Goal: Information Seeking & Learning: Learn about a topic

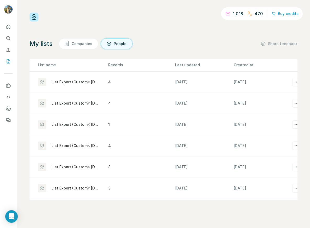
click at [162, 16] on div "1,018 470 Buy credits" at bounding box center [164, 17] width 268 height 9
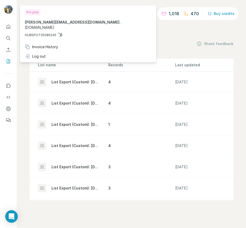
click at [70, 82] on div "List Export (Custom): [DATE] 17:14" at bounding box center [76, 81] width 48 height 5
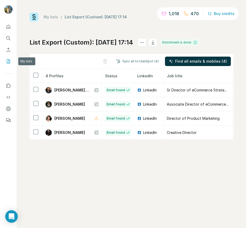
click at [6, 63] on icon "My lists" at bounding box center [8, 61] width 5 height 5
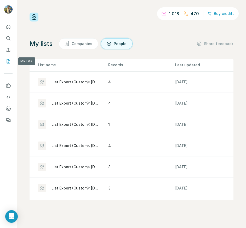
click at [6, 57] on button "My lists" at bounding box center [8, 60] width 8 height 9
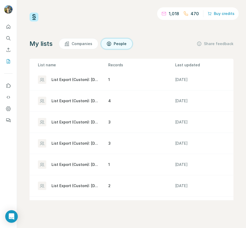
scroll to position [52, 0]
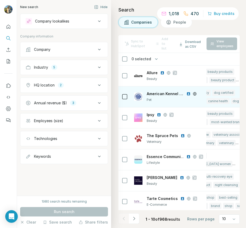
scroll to position [0, 516]
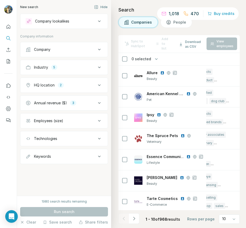
click at [104, 102] on button "Annual revenue ($) 3" at bounding box center [63, 102] width 87 height 13
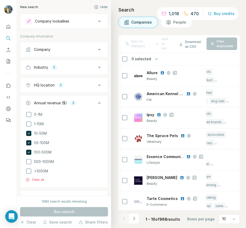
click at [101, 102] on icon at bounding box center [99, 103] width 6 height 6
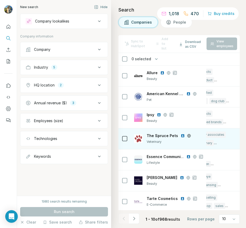
scroll to position [65, 516]
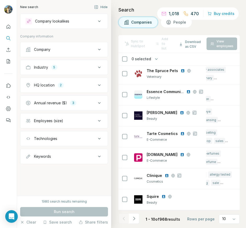
click at [141, 217] on div "1 - 10 of 968 results" at bounding box center [151, 219] width 66 height 12
click at [135, 218] on icon "Navigate to next page" at bounding box center [134, 217] width 2 height 3
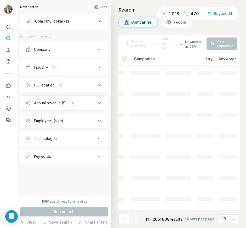
scroll to position [65, 177]
click at [135, 218] on div at bounding box center [134, 218] width 10 height 10
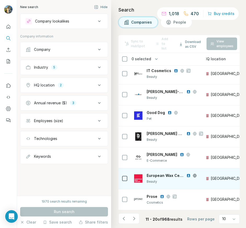
scroll to position [65, 21]
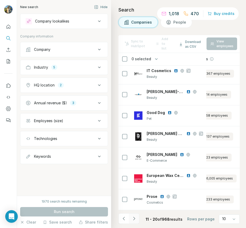
click at [135, 222] on button "Navigate to next page" at bounding box center [134, 218] width 10 height 10
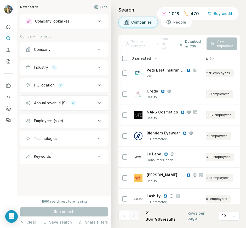
click at [135, 217] on icon "Navigate to next page" at bounding box center [134, 214] width 2 height 3
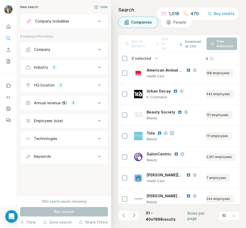
click at [135, 218] on icon "Navigate to next page" at bounding box center [134, 214] width 5 height 5
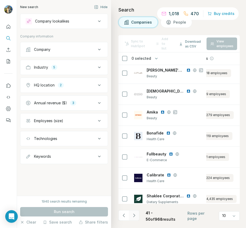
click at [135, 218] on icon "Navigate to next page" at bounding box center [134, 214] width 5 height 5
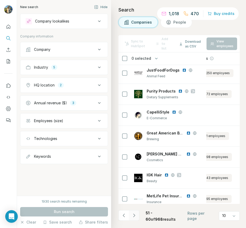
click at [135, 218] on icon "Navigate to next page" at bounding box center [134, 214] width 5 height 5
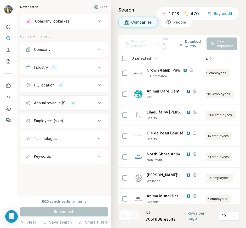
click at [135, 218] on icon "Navigate to next page" at bounding box center [134, 214] width 5 height 5
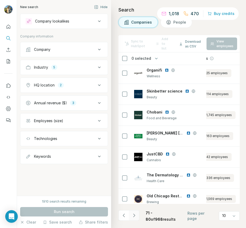
click at [135, 218] on icon "Navigate to next page" at bounding box center [134, 214] width 5 height 5
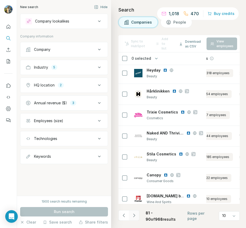
click at [135, 217] on icon "Navigate to next page" at bounding box center [134, 214] width 2 height 3
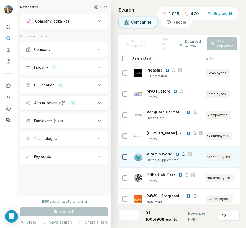
scroll to position [71, 21]
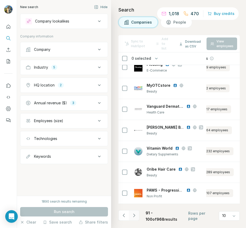
click at [135, 215] on icon "Navigate to next page" at bounding box center [134, 214] width 5 height 5
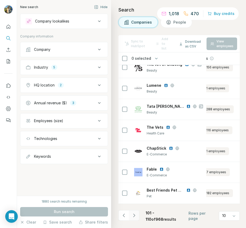
click at [135, 215] on icon "Navigate to next page" at bounding box center [134, 214] width 2 height 3
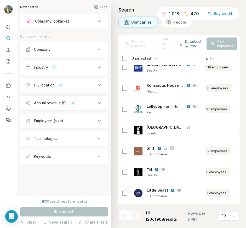
click at [134, 213] on icon "Navigate to next page" at bounding box center [134, 214] width 5 height 5
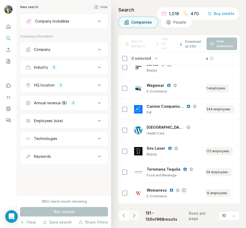
click at [135, 217] on icon "Navigate to next page" at bounding box center [134, 214] width 5 height 5
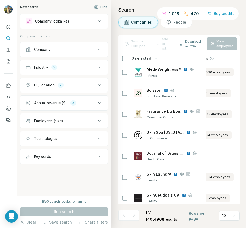
scroll to position [0, 21]
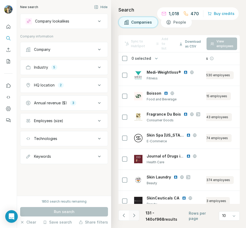
click at [135, 215] on icon "Navigate to next page" at bounding box center [134, 214] width 2 height 3
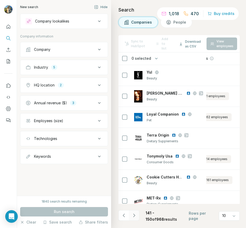
click at [134, 218] on button "Navigate to next page" at bounding box center [134, 215] width 10 height 10
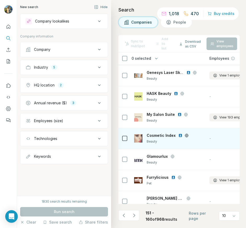
scroll to position [71, 0]
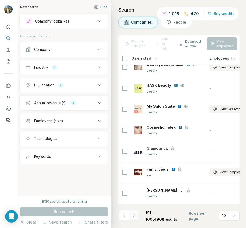
click at [138, 216] on button "Navigate to next page" at bounding box center [134, 215] width 10 height 10
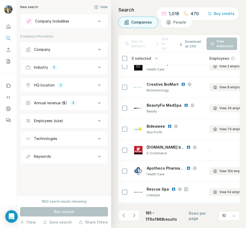
scroll to position [0, 0]
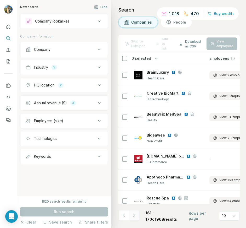
click at [137, 212] on button "Navigate to next page" at bounding box center [134, 215] width 10 height 10
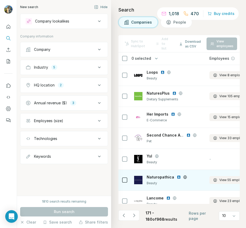
scroll to position [71, 0]
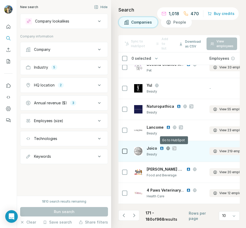
click at [175, 149] on icon at bounding box center [174, 147] width 3 height 3
